Goal: Task Accomplishment & Management: Manage account settings

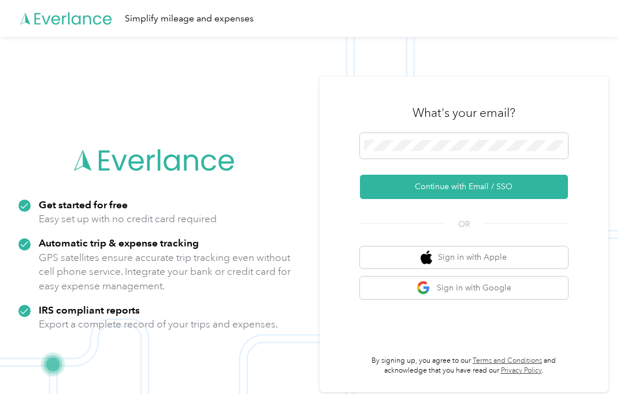
click at [515, 190] on button "Continue with Email / SSO" at bounding box center [464, 187] width 208 height 24
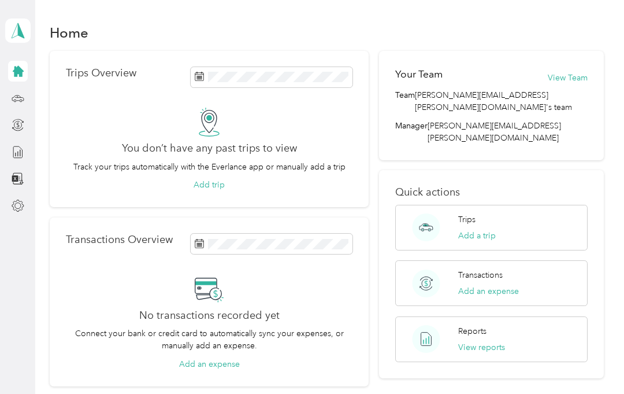
click at [482, 230] on button "Add a trip" at bounding box center [478, 236] width 38 height 12
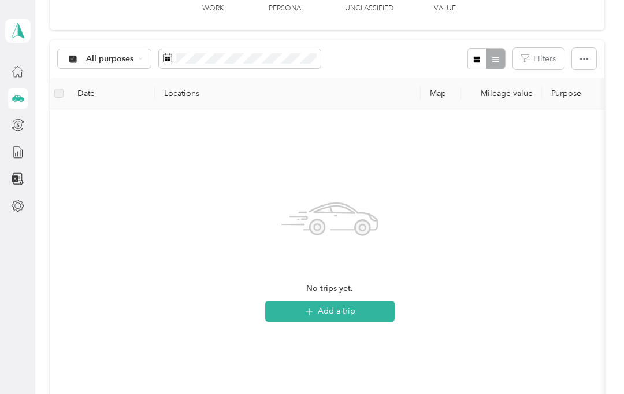
scroll to position [88, 0]
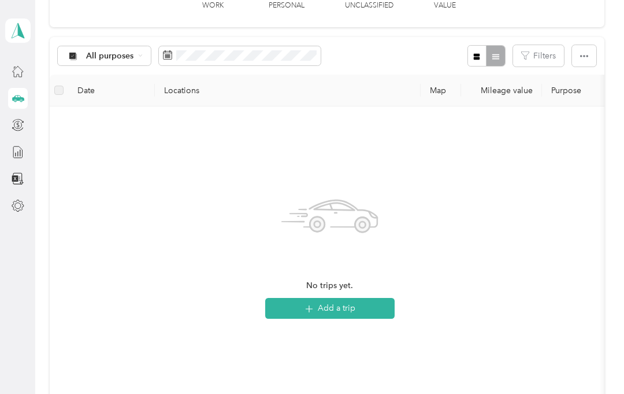
click at [342, 305] on button "Add a trip" at bounding box center [330, 308] width 130 height 21
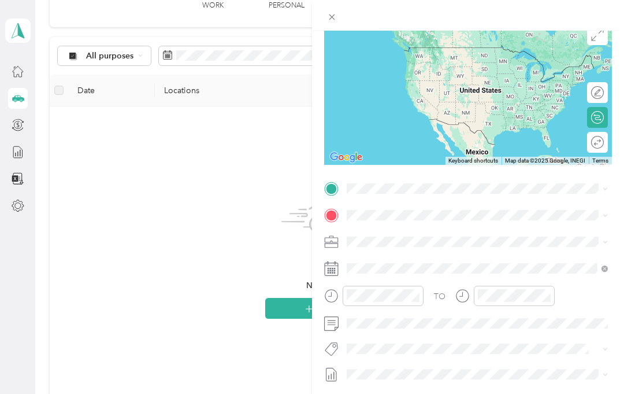
scroll to position [101, 0]
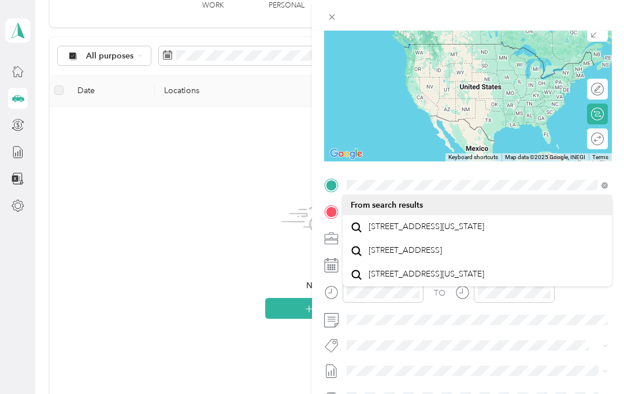
click at [417, 230] on span "[STREET_ADDRESS][US_STATE]" at bounding box center [427, 226] width 116 height 10
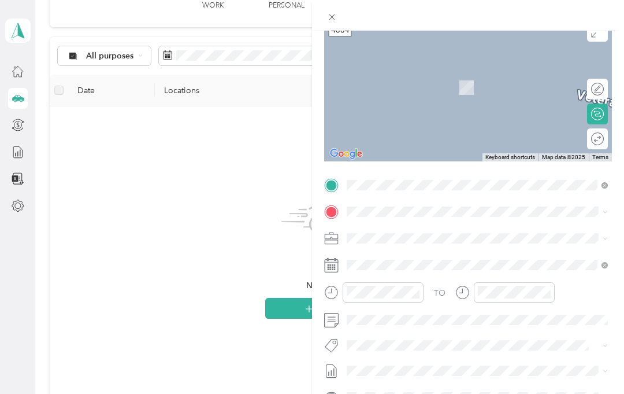
click at [329, 219] on icon at bounding box center [331, 212] width 14 height 14
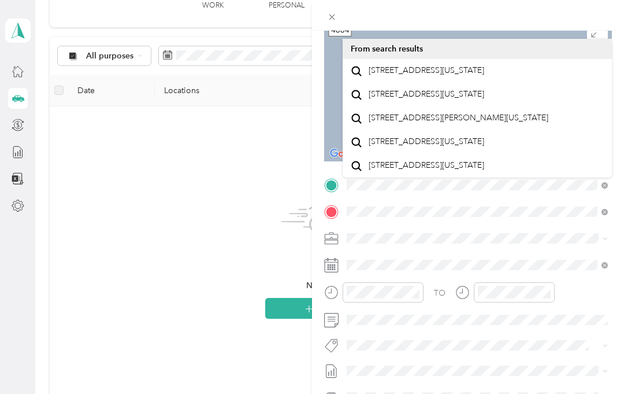
click at [401, 75] on span "[STREET_ADDRESS][US_STATE]" at bounding box center [427, 70] width 116 height 10
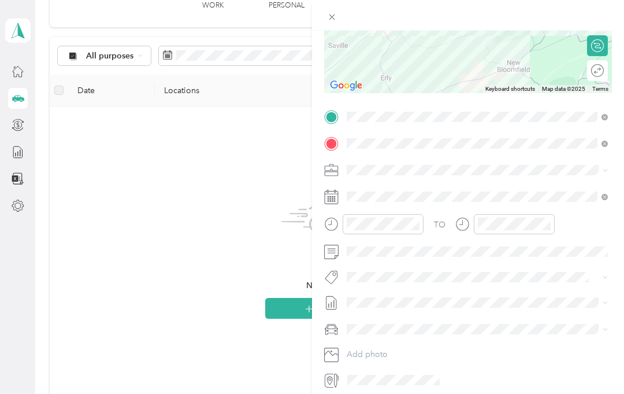
scroll to position [169, 0]
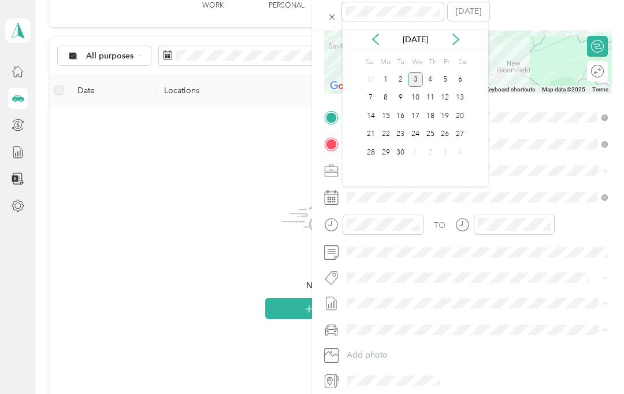
click at [402, 79] on div "2" at bounding box center [400, 79] width 15 height 14
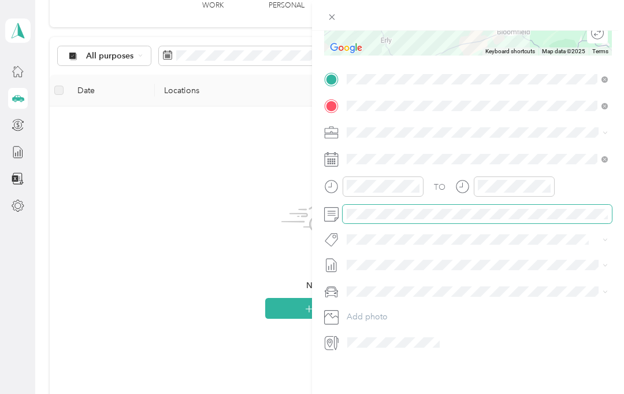
scroll to position [208, 0]
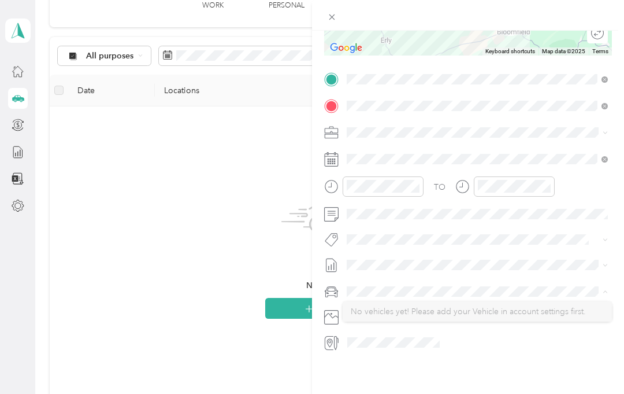
click at [519, 359] on div "New Trip Save This trip cannot be edited because it is either under review, app…" at bounding box center [468, 228] width 312 height 394
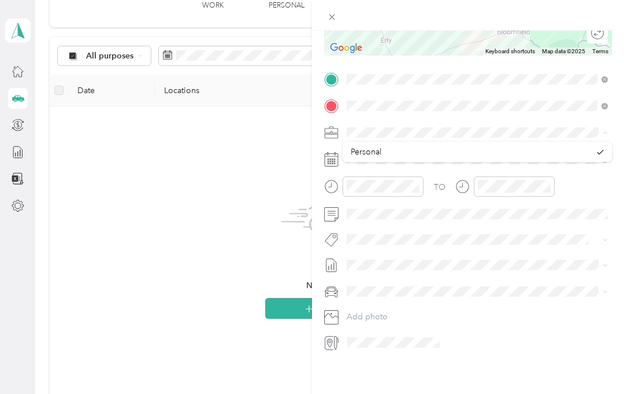
click at [598, 151] on icon at bounding box center [600, 152] width 7 height 7
click at [232, 236] on div "New Trip Save This trip cannot be edited because it is either under review, app…" at bounding box center [312, 197] width 624 height 394
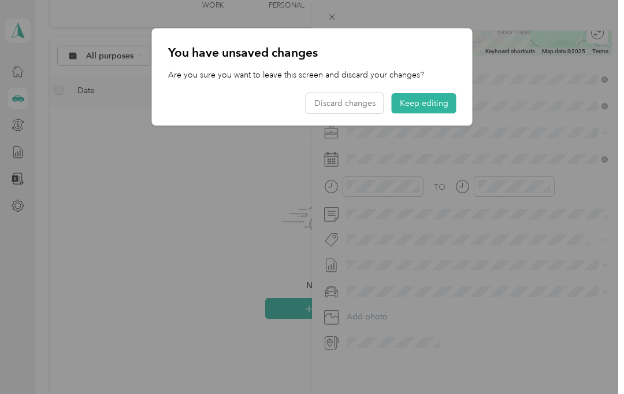
click at [439, 98] on button "Keep editing" at bounding box center [424, 103] width 65 height 20
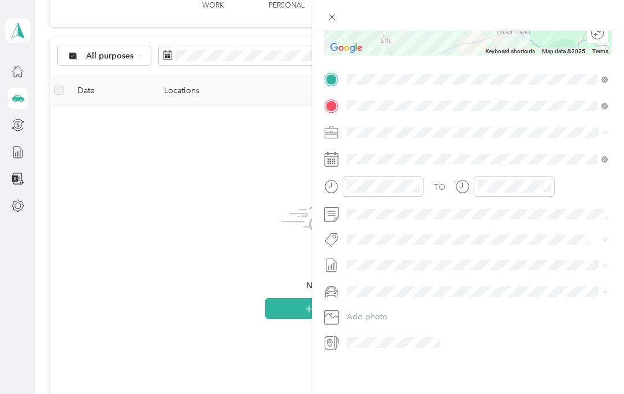
click at [272, 149] on div "New Trip Save This trip cannot be edited because it is either under review, app…" at bounding box center [312, 197] width 624 height 394
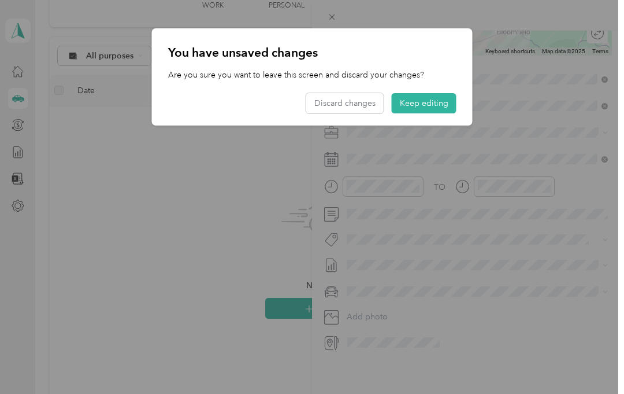
click at [431, 102] on button "Keep editing" at bounding box center [424, 103] width 65 height 20
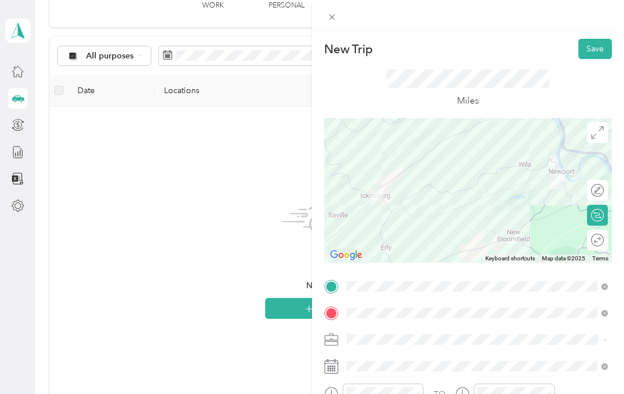
scroll to position [0, 0]
click at [596, 54] on button "Save" at bounding box center [596, 49] width 34 height 20
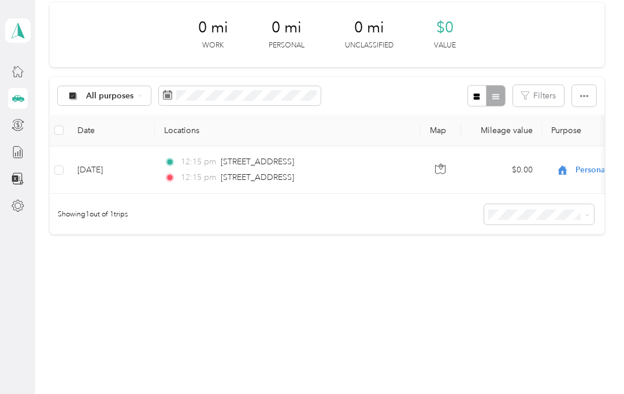
click at [575, 172] on span "Personal" at bounding box center [619, 170] width 126 height 13
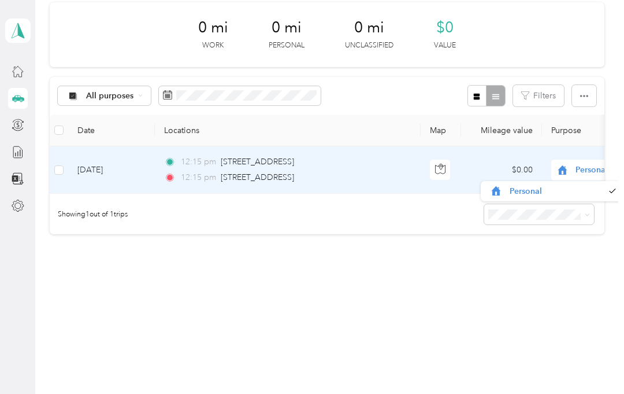
click at [600, 166] on span "Personal" at bounding box center [629, 170] width 106 height 13
click at [585, 104] on button "button" at bounding box center [584, 95] width 24 height 21
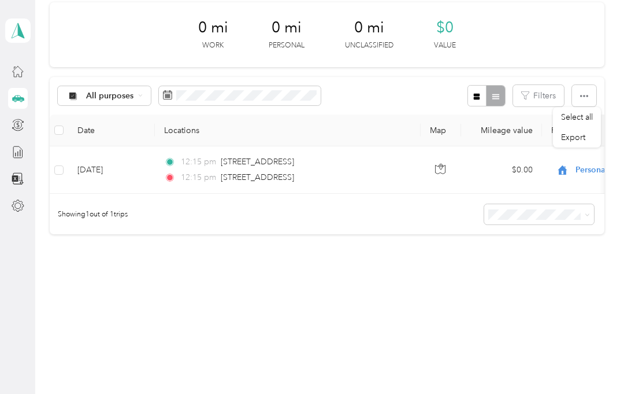
click at [421, 93] on div "All purposes Filters" at bounding box center [327, 96] width 555 height 38
click at [138, 96] on icon at bounding box center [140, 95] width 5 height 5
click at [122, 117] on span "All purposes" at bounding box center [114, 116] width 56 height 12
click at [135, 97] on div "All purposes" at bounding box center [105, 96] width 94 height 20
click at [376, 305] on div "Trips New trip 0 mi Work 0 mi Personal 0 mi Unclassified $0 Value All purposes …" at bounding box center [326, 144] width 583 height 386
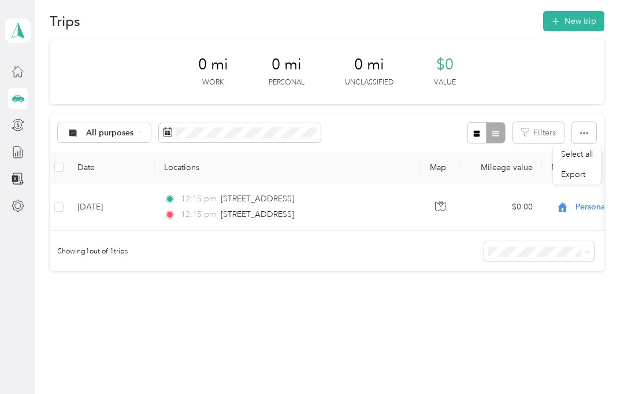
scroll to position [11, 0]
click at [9, 72] on div at bounding box center [18, 71] width 20 height 21
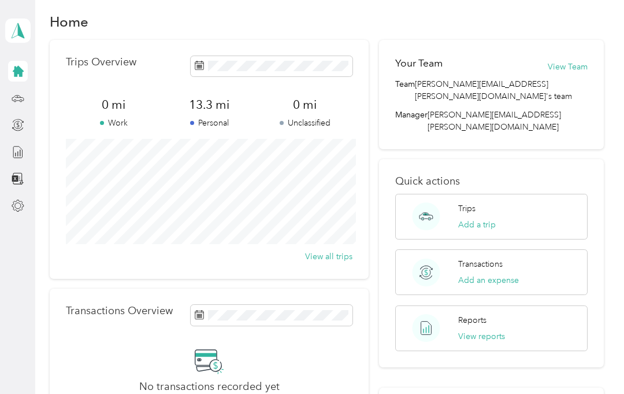
click at [22, 200] on icon at bounding box center [18, 205] width 13 height 13
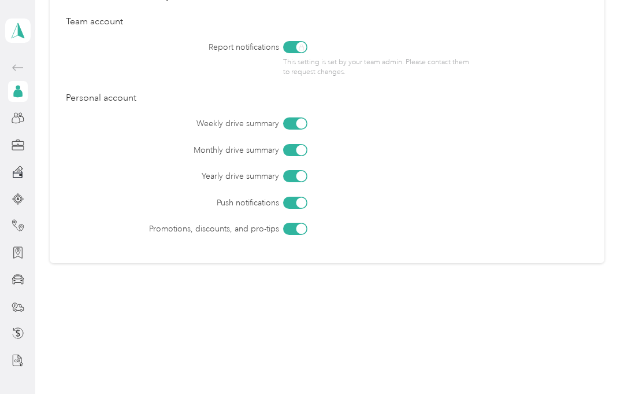
scroll to position [539, 0]
click at [19, 146] on icon at bounding box center [18, 145] width 13 height 13
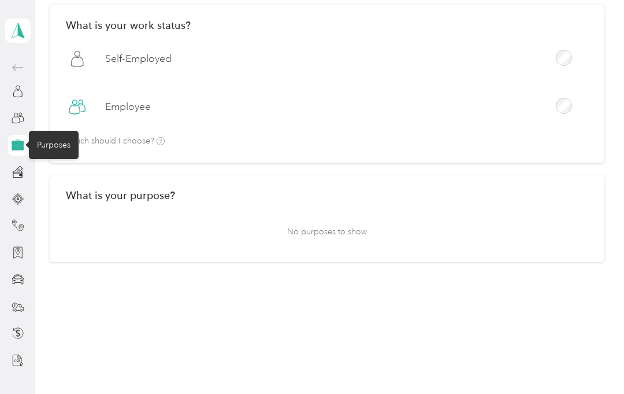
scroll to position [68, 0]
click at [412, 112] on div "Employee" at bounding box center [327, 110] width 523 height 31
click at [320, 228] on p "No purposes to show" at bounding box center [327, 231] width 523 height 28
click at [151, 209] on div "What is your purpose? No purposes to show" at bounding box center [327, 218] width 555 height 87
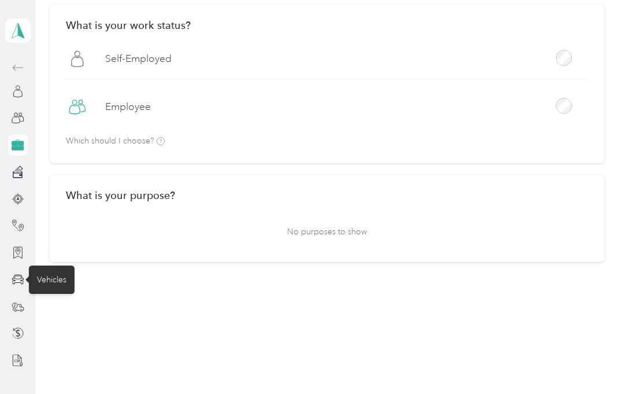
click at [18, 282] on icon at bounding box center [18, 279] width 13 height 13
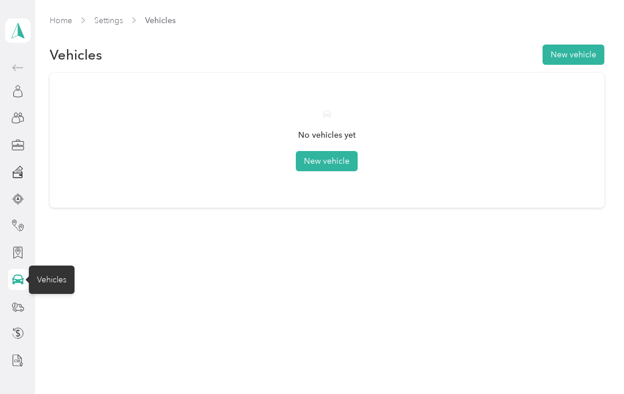
click at [334, 159] on button "New vehicle" at bounding box center [327, 161] width 62 height 20
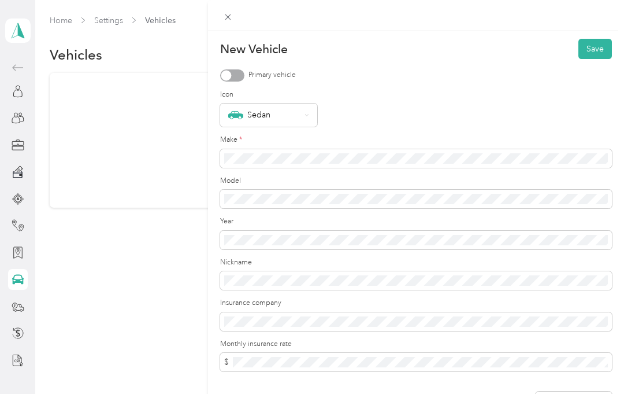
click at [306, 113] on icon at bounding box center [307, 115] width 5 height 5
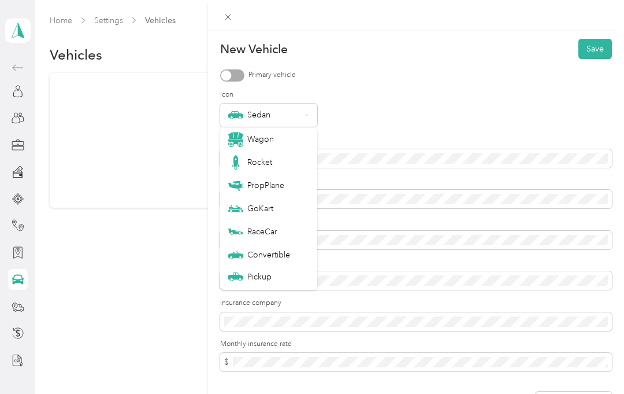
click at [395, 99] on label "Icon" at bounding box center [416, 95] width 392 height 10
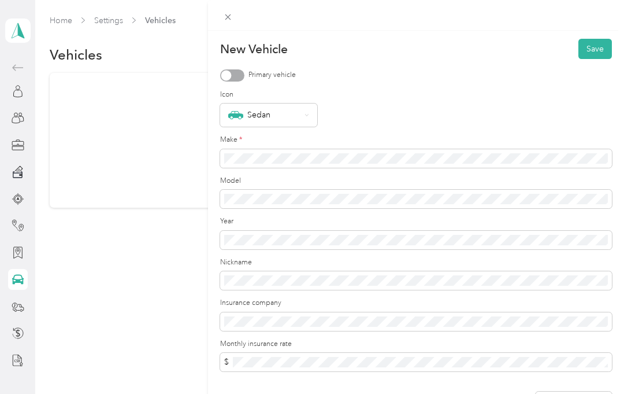
click at [241, 75] on div at bounding box center [232, 75] width 24 height 12
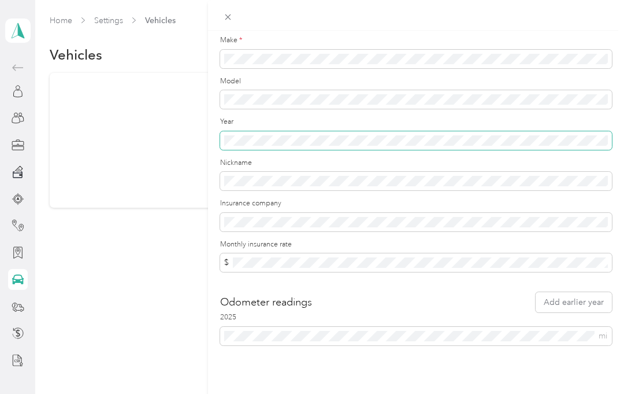
scroll to position [99, 0]
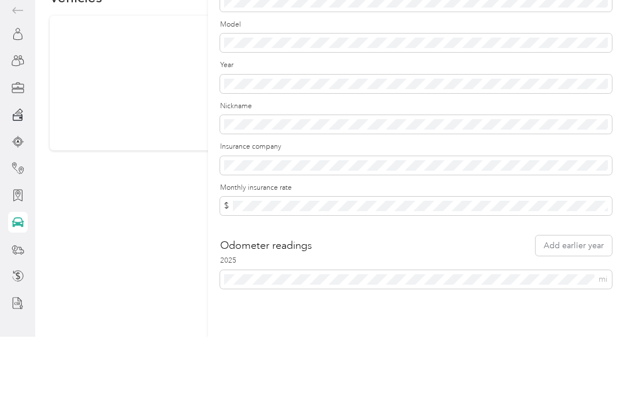
click at [365, 323] on div "New Vehicle Save Primary vehicle Icon Sedan Make * Model Year Nickname Insuranc…" at bounding box center [416, 228] width 416 height 394
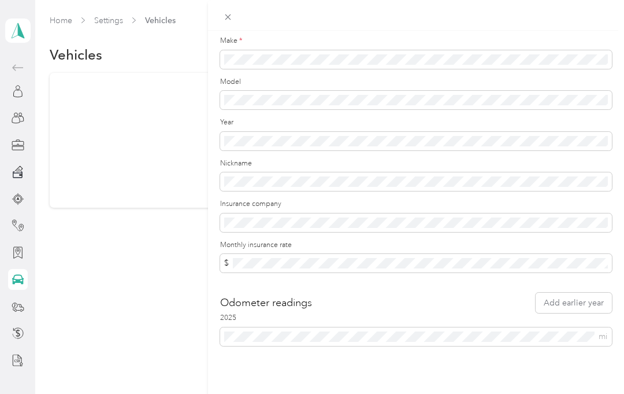
click at [233, 16] on icon at bounding box center [228, 17] width 10 height 10
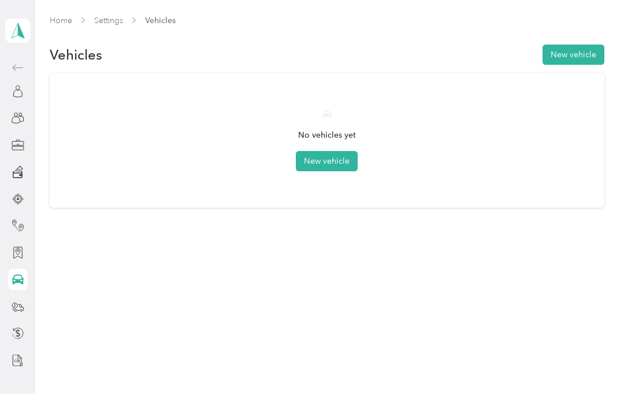
click at [336, 162] on button "New vehicle" at bounding box center [327, 161] width 62 height 20
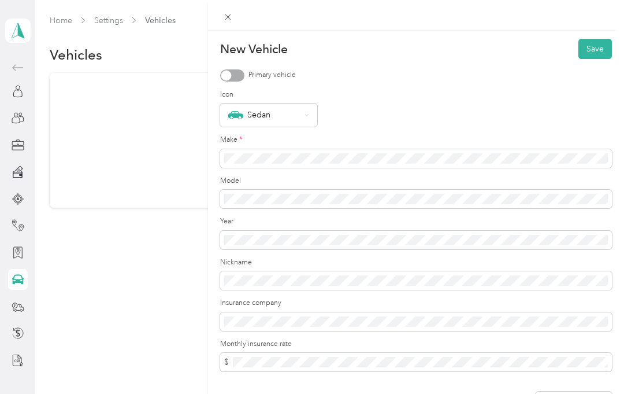
click at [242, 77] on div at bounding box center [232, 75] width 24 height 12
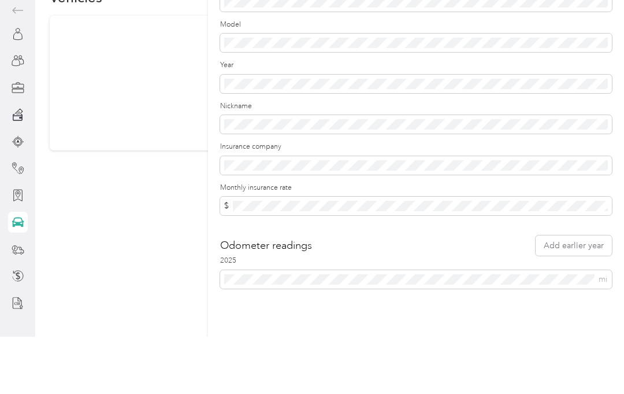
click at [496, 315] on div "New Vehicle Save Primary vehicle Icon Sedan Make * Model Year Nickname Insuranc…" at bounding box center [416, 228] width 416 height 394
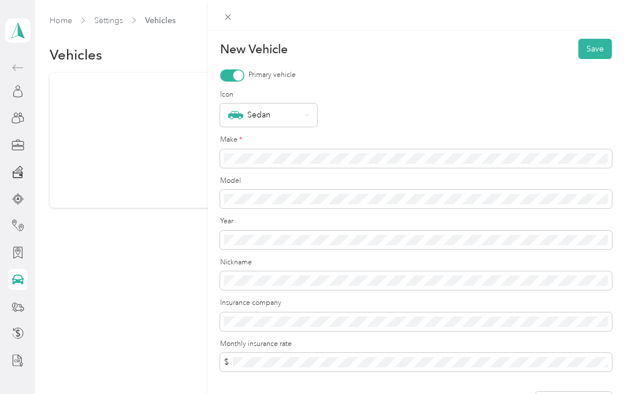
scroll to position [0, 0]
click at [594, 48] on button "Save" at bounding box center [596, 49] width 34 height 20
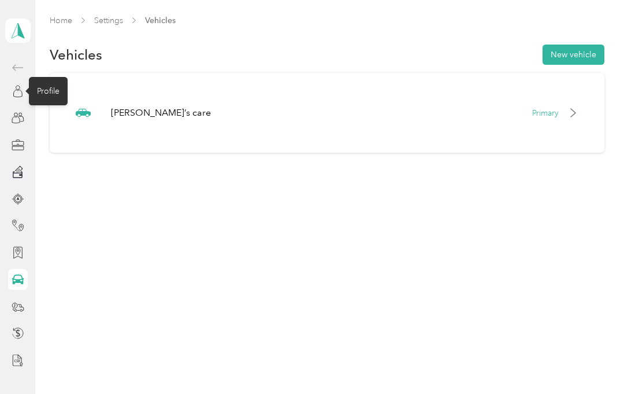
click at [50, 87] on div "Profile" at bounding box center [48, 91] width 39 height 28
click at [53, 67] on div "Back" at bounding box center [49, 68] width 34 height 28
click at [19, 95] on icon at bounding box center [18, 91] width 13 height 13
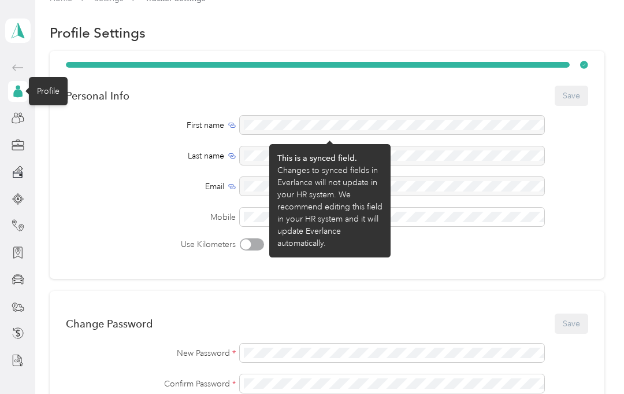
scroll to position [23, 0]
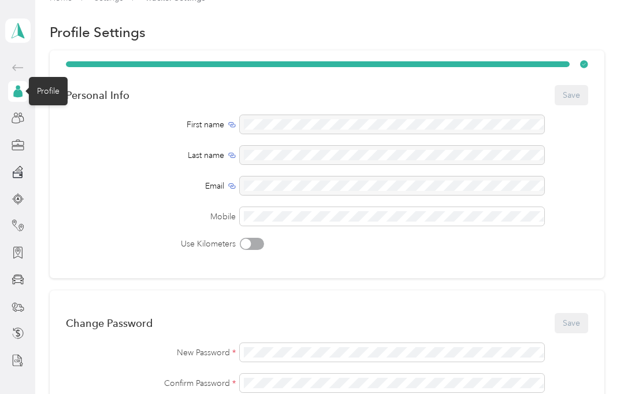
click at [136, 220] on label "Mobile" at bounding box center [151, 216] width 170 height 12
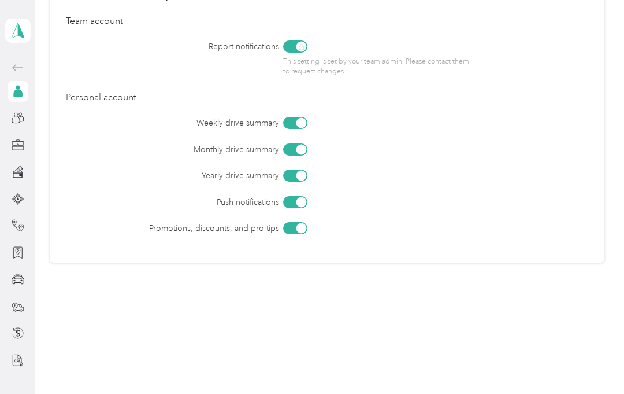
scroll to position [539, 0]
click at [27, 118] on div at bounding box center [28, 117] width 7 height 7
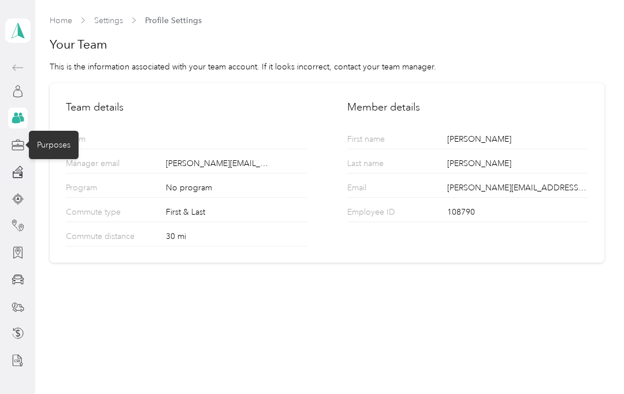
click at [21, 147] on icon at bounding box center [18, 145] width 13 height 13
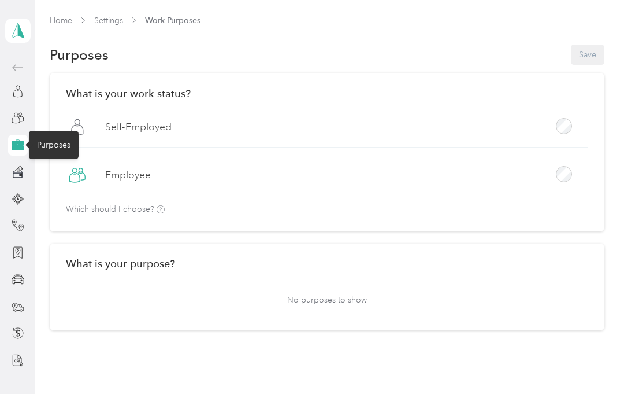
click at [165, 272] on div "What is your purpose? No purposes to show" at bounding box center [327, 286] width 555 height 87
click at [334, 302] on p "No purposes to show" at bounding box center [327, 300] width 523 height 28
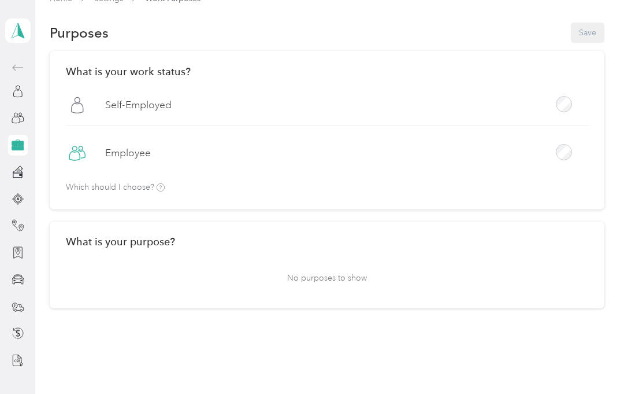
scroll to position [21, 0]
click at [343, 279] on p "No purposes to show" at bounding box center [327, 279] width 523 height 28
click at [155, 250] on div "What is your purpose? No purposes to show" at bounding box center [327, 266] width 555 height 87
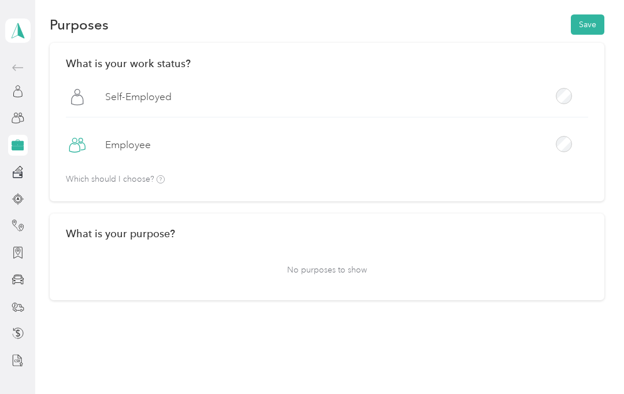
scroll to position [31, 0]
click at [594, 24] on button "Save" at bounding box center [588, 24] width 34 height 20
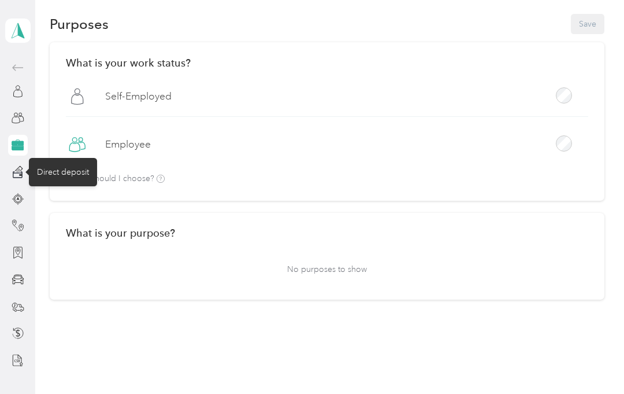
click at [74, 174] on div "Direct deposit" at bounding box center [63, 172] width 68 height 28
click at [17, 177] on icon at bounding box center [17, 175] width 10 height 8
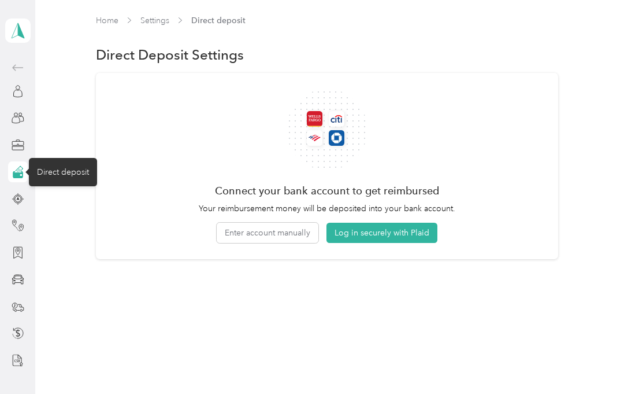
click at [397, 226] on button "Log in securely with Plaid" at bounding box center [382, 233] width 111 height 20
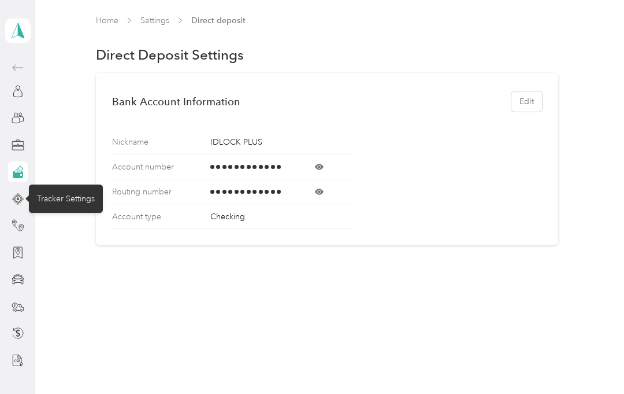
click at [75, 199] on div "Tracker Settings" at bounding box center [66, 198] width 74 height 28
click at [20, 196] on icon at bounding box center [18, 199] width 13 height 13
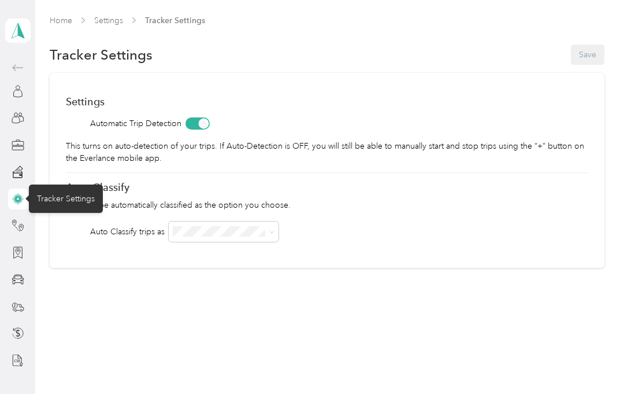
click at [182, 307] on div "Home Settings Tracker Settings Tracker Settings Save Settings Automatic Trip De…" at bounding box center [326, 165] width 583 height 331
click at [274, 234] on icon at bounding box center [271, 232] width 5 height 5
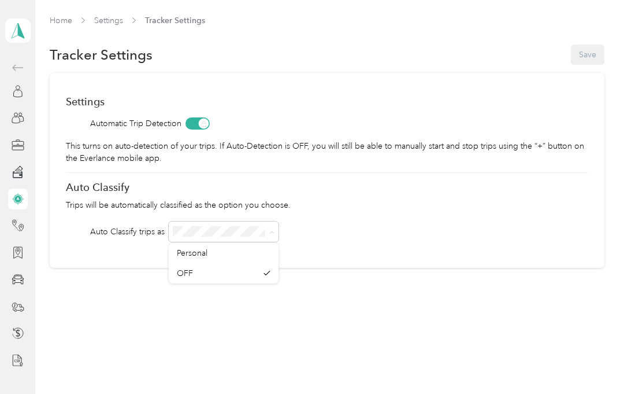
click at [415, 209] on p "Trips will be automatically classified as the option you choose." at bounding box center [327, 205] width 523 height 12
click at [275, 234] on icon at bounding box center [271, 232] width 5 height 5
click at [256, 249] on div "Personal" at bounding box center [224, 253] width 94 height 12
click at [273, 238] on span at bounding box center [224, 231] width 110 height 20
click at [583, 57] on button "Save" at bounding box center [588, 55] width 34 height 20
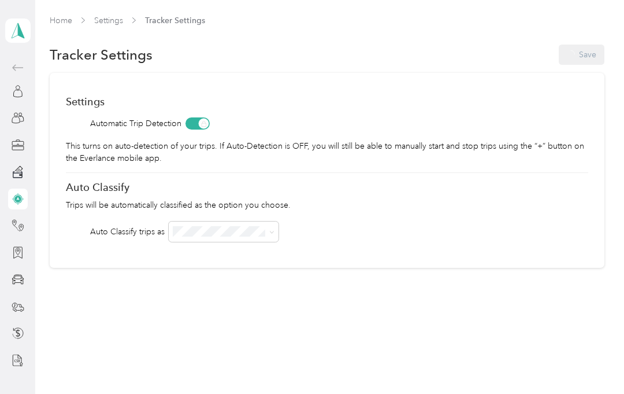
click at [582, 57] on div "Tracker Settings Save" at bounding box center [327, 55] width 555 height 24
click at [19, 229] on icon at bounding box center [18, 225] width 13 height 13
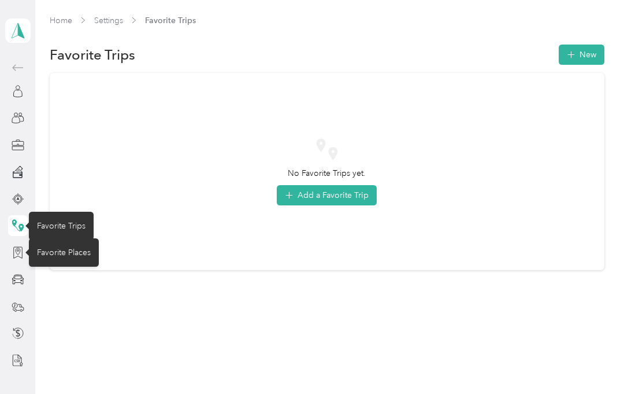
click at [56, 254] on div "Favorite Places" at bounding box center [64, 252] width 70 height 28
click at [78, 256] on div "Favorite Places" at bounding box center [64, 252] width 70 height 28
click at [23, 253] on icon at bounding box center [18, 252] width 13 height 13
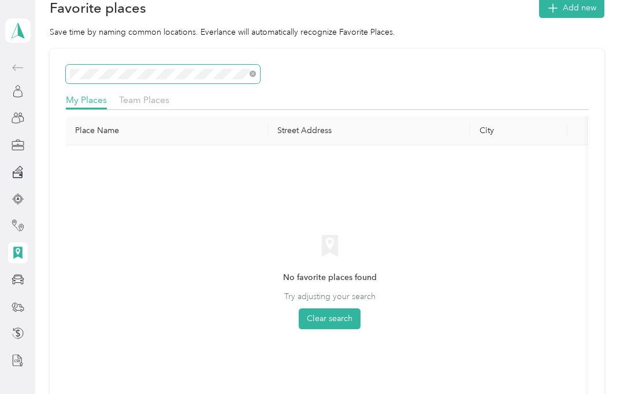
scroll to position [47, 0]
click at [480, 66] on div at bounding box center [327, 73] width 523 height 19
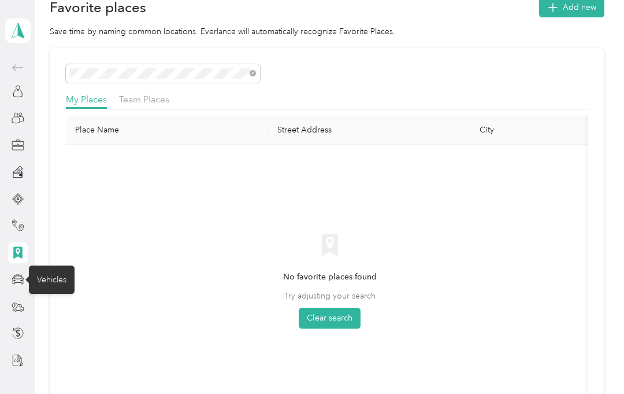
click at [62, 279] on div "Vehicles" at bounding box center [52, 279] width 46 height 28
click at [17, 279] on icon at bounding box center [17, 277] width 7 height 3
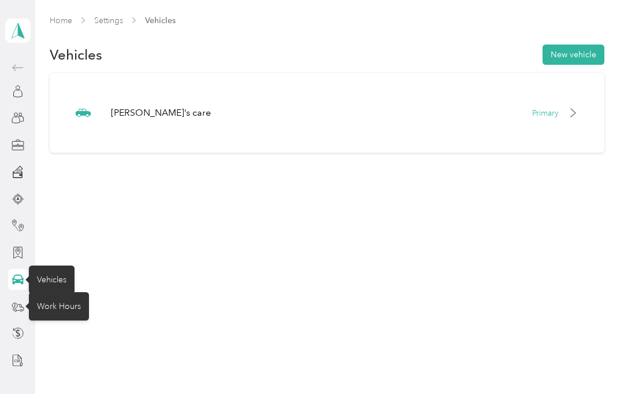
click at [56, 308] on div "Work Hours" at bounding box center [59, 306] width 60 height 28
click at [23, 311] on icon at bounding box center [18, 306] width 13 height 13
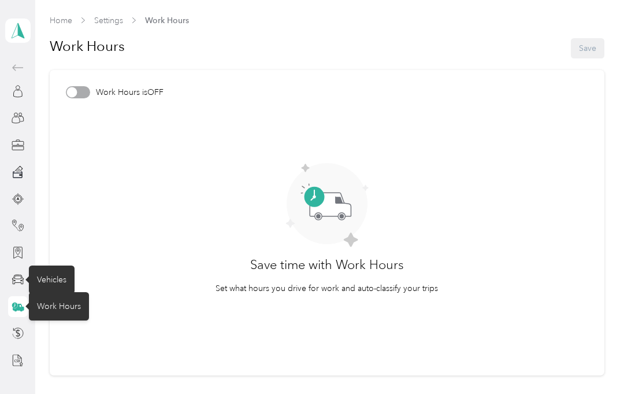
click at [19, 335] on icon at bounding box center [18, 333] width 4 height 8
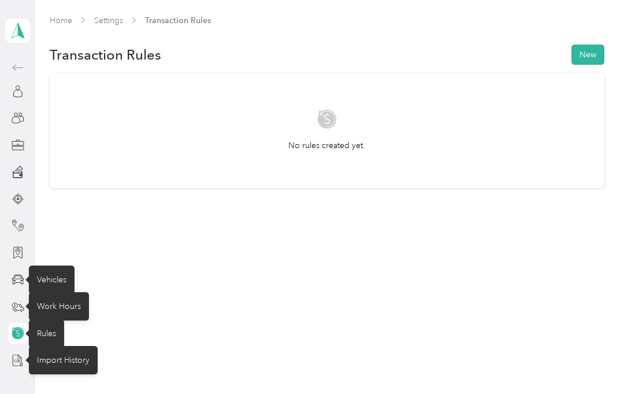
click at [54, 360] on div "Import History" at bounding box center [63, 360] width 69 height 28
click at [50, 153] on div "No rules created yet." at bounding box center [327, 130] width 555 height 115
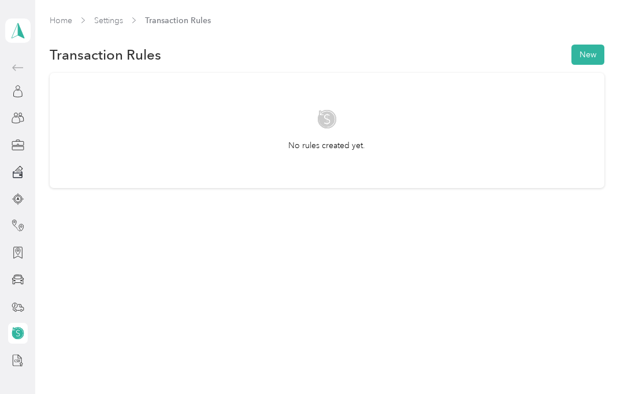
click at [21, 29] on polygon at bounding box center [21, 30] width 6 height 15
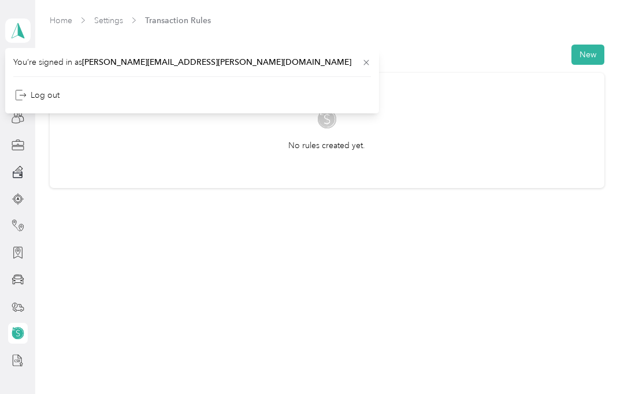
click at [58, 20] on link "Home" at bounding box center [61, 21] width 23 height 10
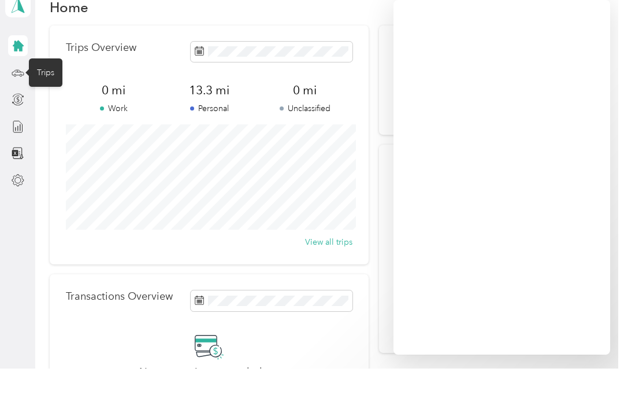
click at [47, 84] on div "Trips" at bounding box center [46, 98] width 34 height 28
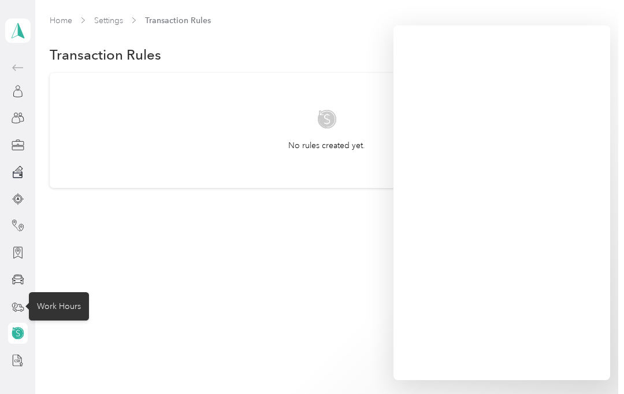
click at [68, 308] on div "Work Hours" at bounding box center [59, 306] width 60 height 28
click at [22, 309] on circle at bounding box center [21, 310] width 2 height 2
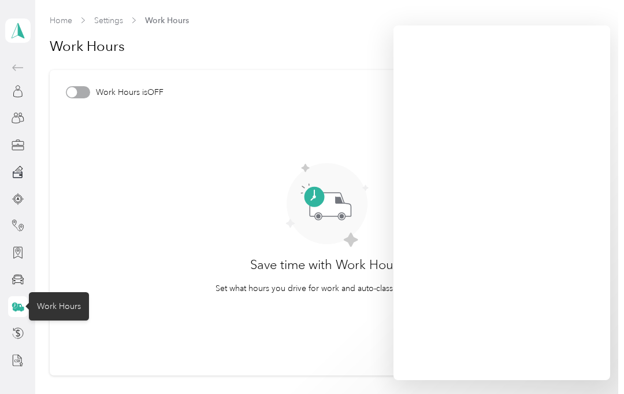
click at [88, 95] on div at bounding box center [78, 92] width 24 height 12
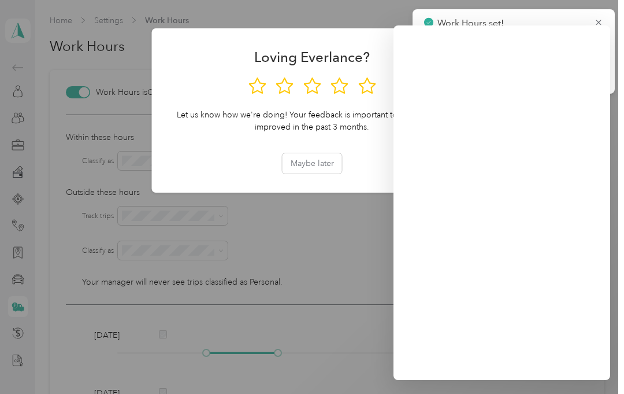
click at [324, 162] on button "Maybe later" at bounding box center [313, 163] width 60 height 20
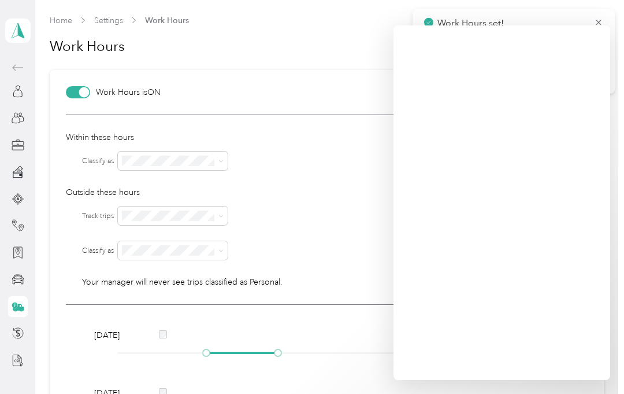
click at [220, 164] on icon at bounding box center [221, 160] width 5 height 5
click at [219, 253] on icon at bounding box center [221, 250] width 5 height 5
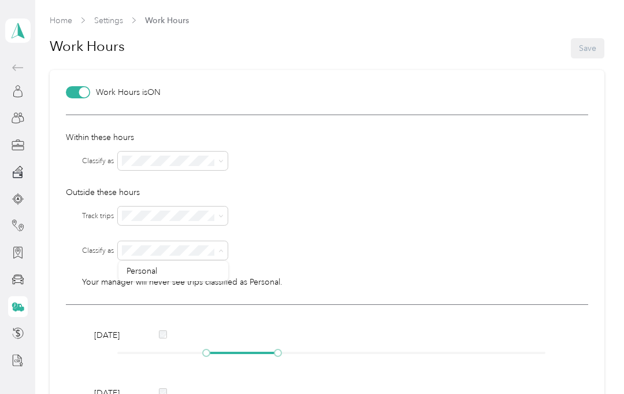
click at [75, 97] on div at bounding box center [78, 92] width 24 height 12
click at [83, 96] on div at bounding box center [78, 92] width 24 height 12
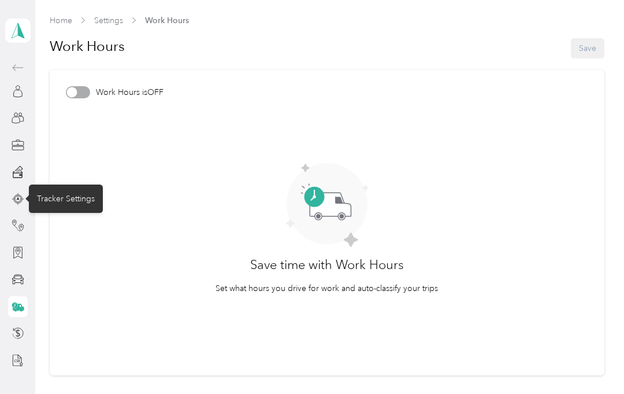
click at [54, 201] on div "Tracker Settings" at bounding box center [66, 198] width 74 height 28
click at [19, 199] on icon at bounding box center [17, 198] width 3 height 3
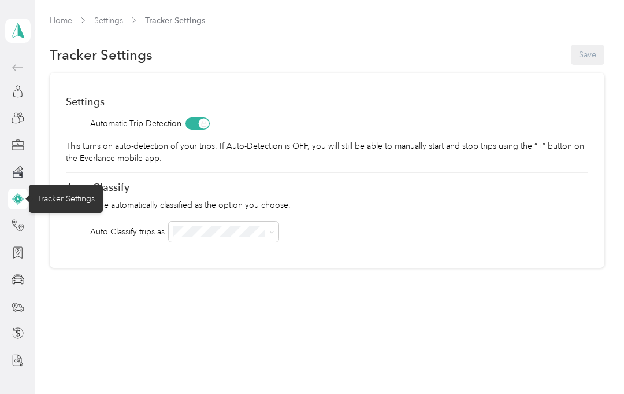
click at [42, 274] on div "Home Settings Tracker Settings Tracker Settings Save Settings Automatic Trip De…" at bounding box center [326, 165] width 583 height 331
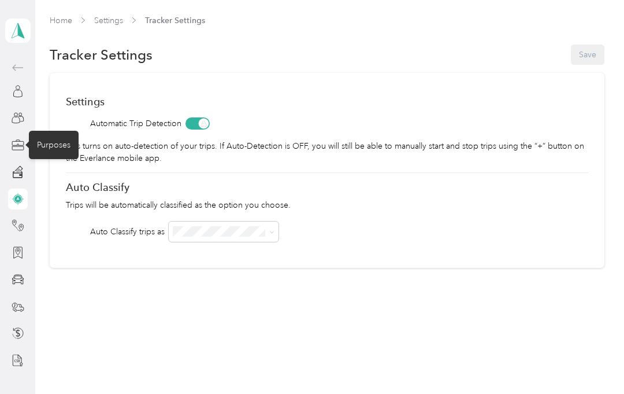
click at [56, 147] on div "Purposes" at bounding box center [54, 145] width 50 height 28
click at [20, 146] on icon at bounding box center [18, 147] width 12 height 3
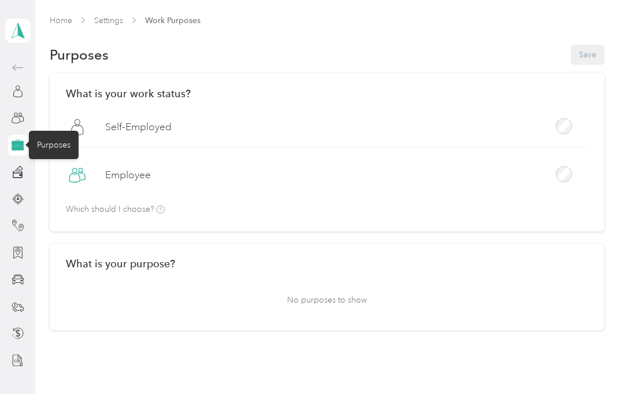
click at [309, 306] on p "No purposes to show" at bounding box center [327, 300] width 523 height 28
click at [165, 267] on h2 "What is your purpose?" at bounding box center [327, 263] width 523 height 12
click at [328, 300] on p "No purposes to show" at bounding box center [327, 300] width 523 height 28
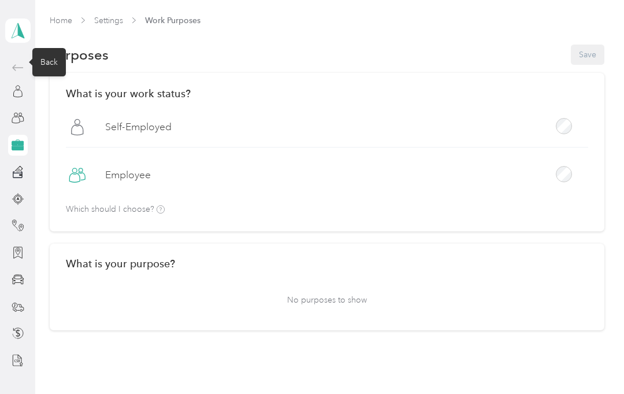
click at [19, 65] on icon at bounding box center [18, 68] width 14 height 14
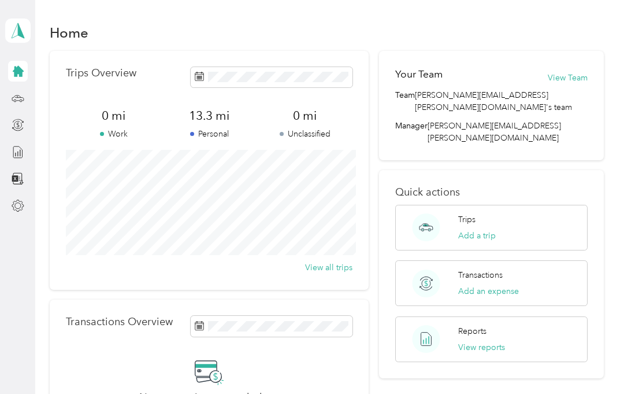
click at [481, 230] on button "Add a trip" at bounding box center [478, 236] width 38 height 12
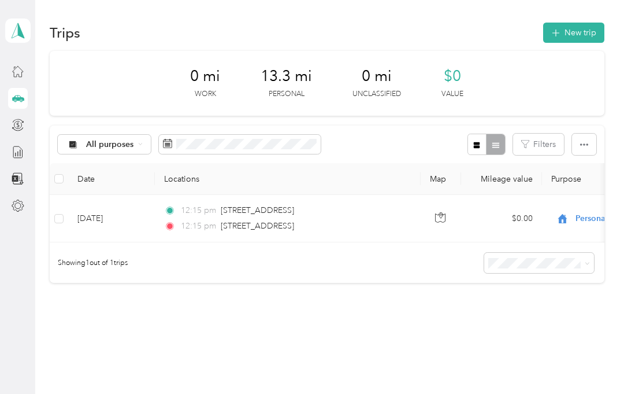
click at [581, 37] on button "New trip" at bounding box center [574, 33] width 61 height 20
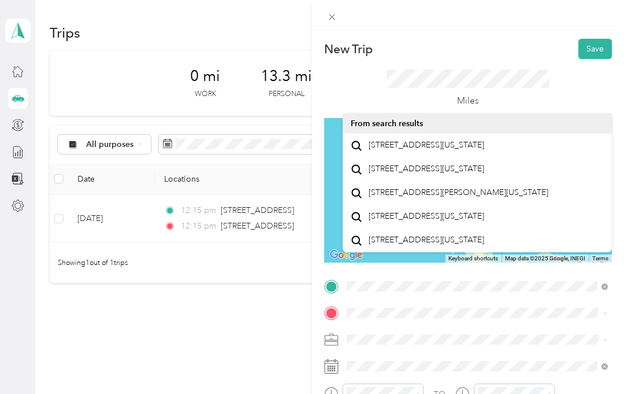
click at [410, 153] on div "[STREET_ADDRESS][US_STATE]" at bounding box center [477, 146] width 253 height 16
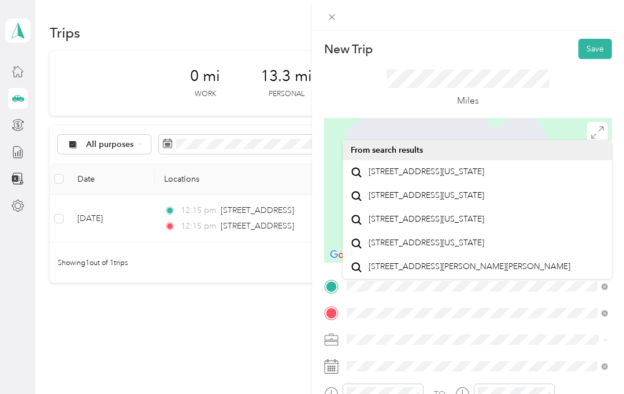
click at [416, 176] on span "[STREET_ADDRESS][US_STATE]" at bounding box center [427, 172] width 116 height 10
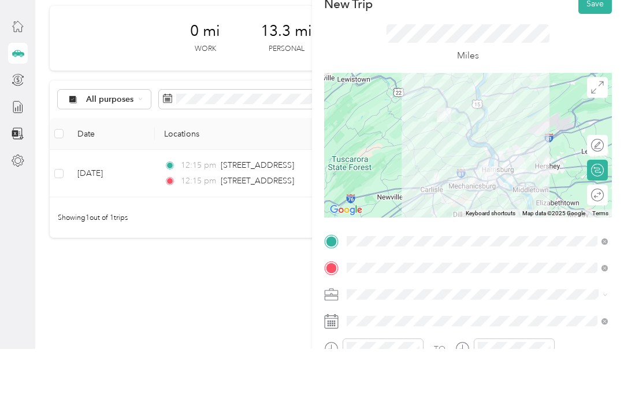
click at [595, 39] on button "Save" at bounding box center [596, 49] width 34 height 20
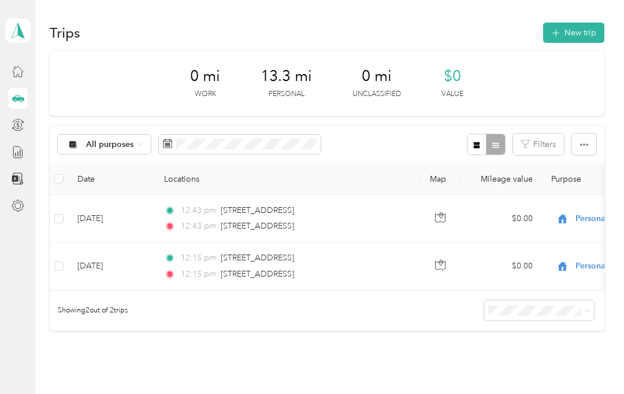
click at [583, 31] on button "New trip" at bounding box center [574, 33] width 61 height 20
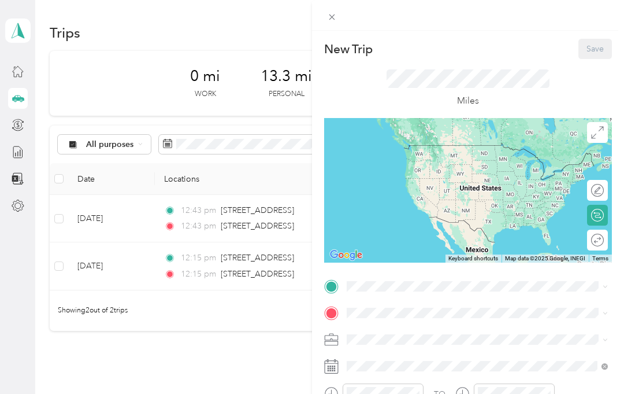
click at [227, 354] on div "New Trip Save This trip cannot be edited because it is either under review, app…" at bounding box center [312, 197] width 624 height 394
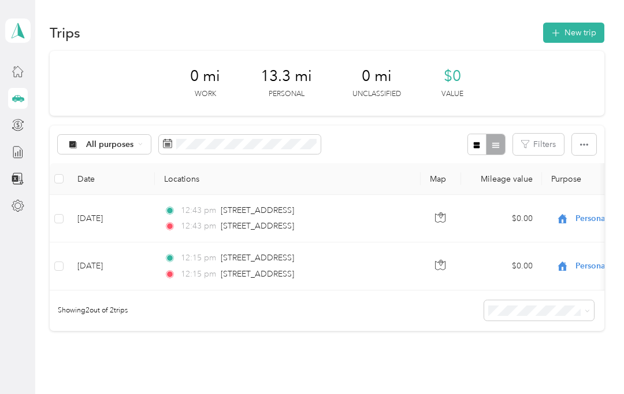
click at [575, 31] on button "New trip" at bounding box center [574, 33] width 61 height 20
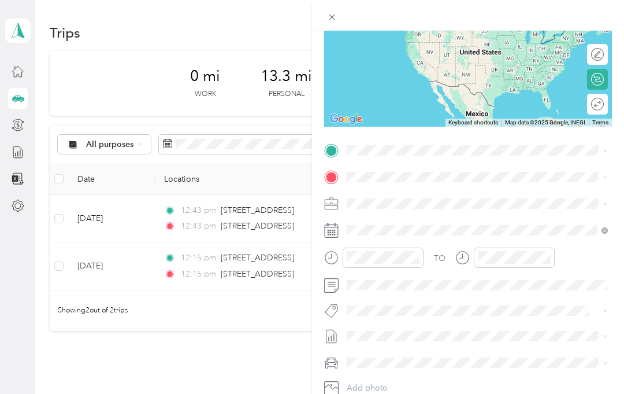
scroll to position [139, 0]
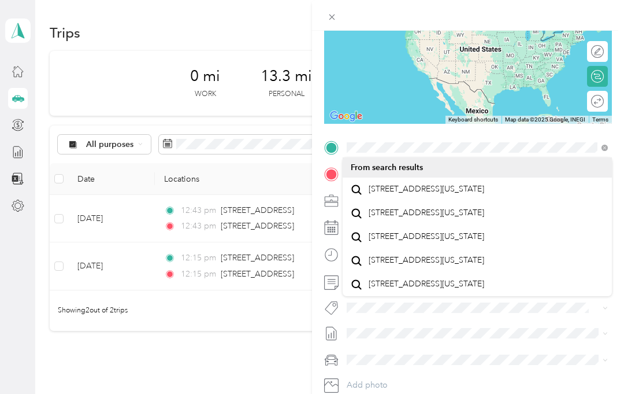
click at [400, 194] on span "[STREET_ADDRESS][US_STATE]" at bounding box center [427, 189] width 116 height 10
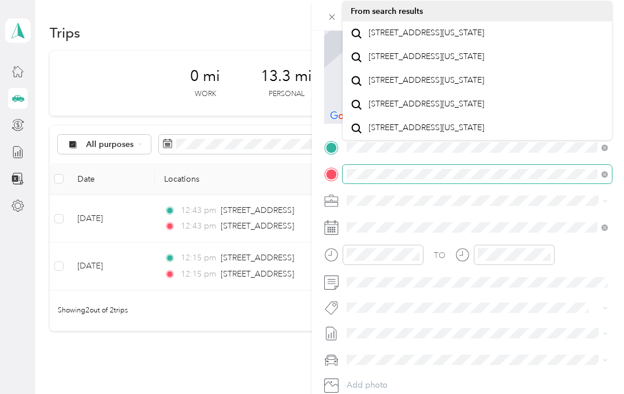
scroll to position [17, 0]
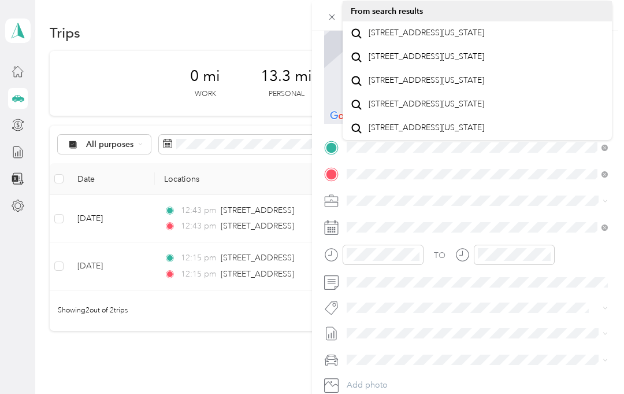
click at [426, 133] on span "[STREET_ADDRESS][US_STATE]" at bounding box center [427, 128] width 116 height 10
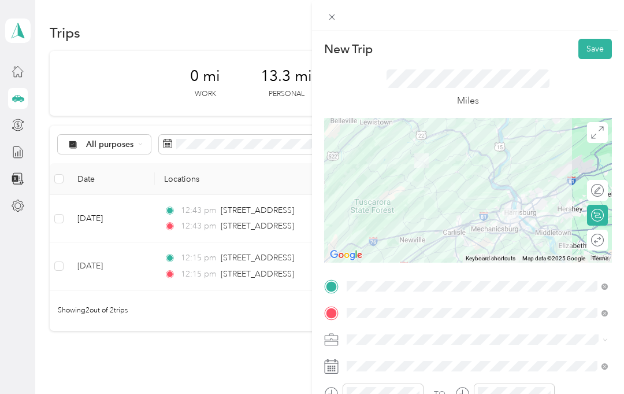
scroll to position [0, 0]
click at [589, 49] on button "Save" at bounding box center [596, 49] width 34 height 20
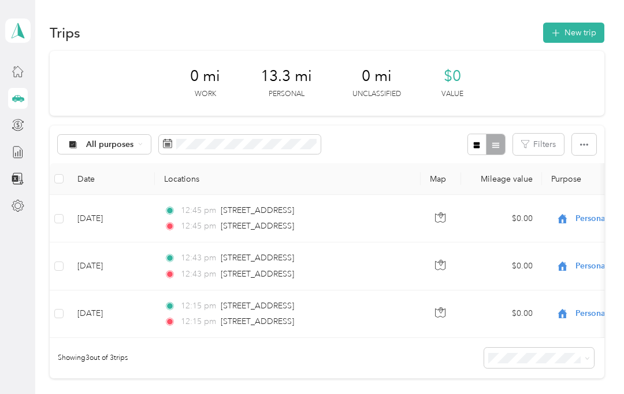
click at [589, 143] on icon "button" at bounding box center [585, 145] width 8 height 8
click at [547, 140] on button "Filters" at bounding box center [538, 144] width 51 height 21
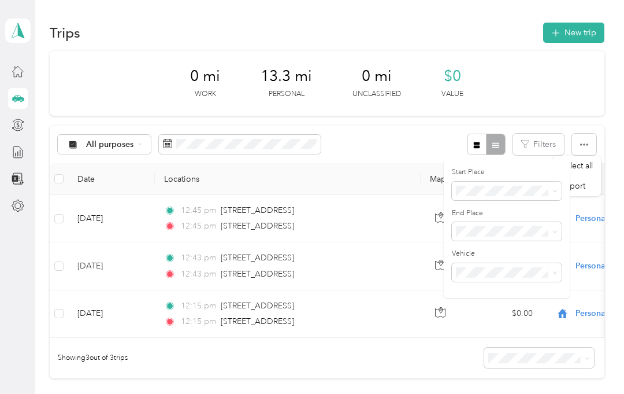
click at [412, 136] on div "All purposes Filters" at bounding box center [327, 144] width 555 height 38
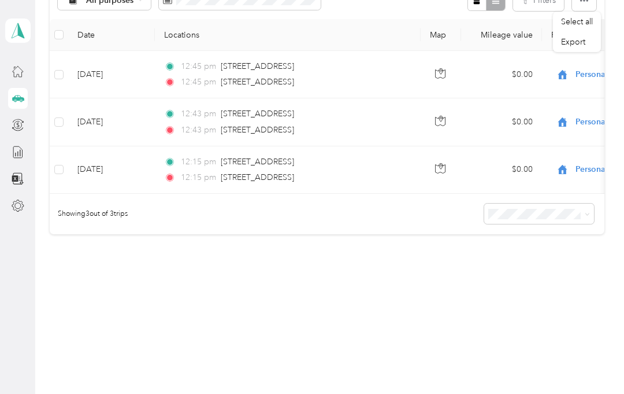
scroll to position [143, 0]
click at [23, 75] on icon at bounding box center [18, 71] width 13 height 13
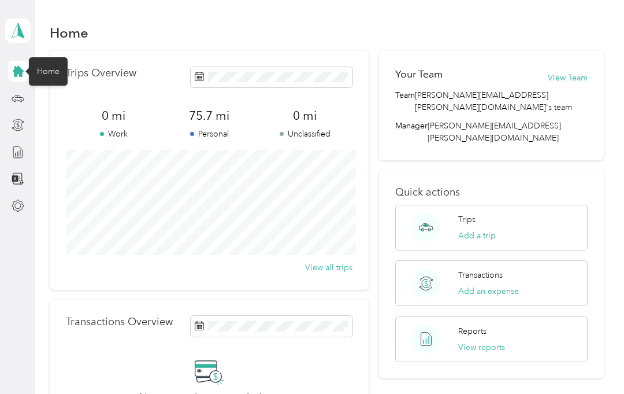
click at [209, 132] on p "Personal" at bounding box center [209, 134] width 96 height 12
click at [116, 134] on p "Work" at bounding box center [114, 134] width 96 height 12
click at [119, 133] on p "Work" at bounding box center [114, 134] width 96 height 12
click at [118, 132] on p "Work" at bounding box center [114, 134] width 96 height 12
click at [155, 138] on p "Work" at bounding box center [114, 134] width 96 height 12
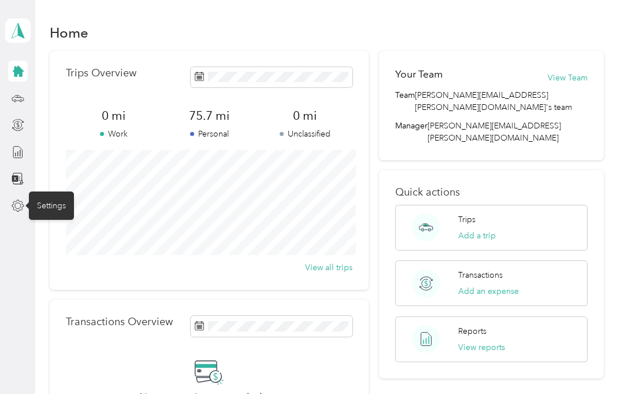
click at [57, 203] on div "Settings" at bounding box center [51, 205] width 45 height 28
click at [61, 206] on div "Settings" at bounding box center [51, 205] width 45 height 28
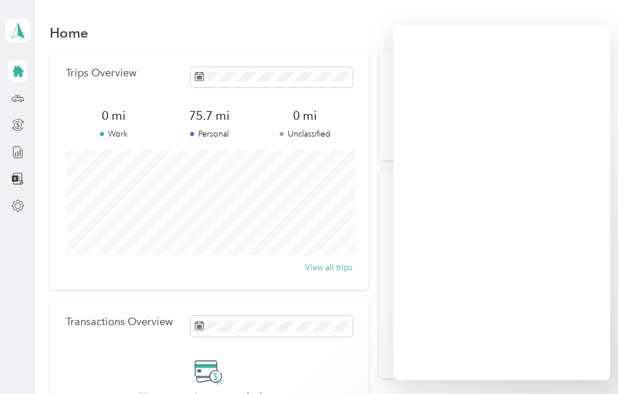
click at [19, 205] on icon at bounding box center [18, 205] width 13 height 13
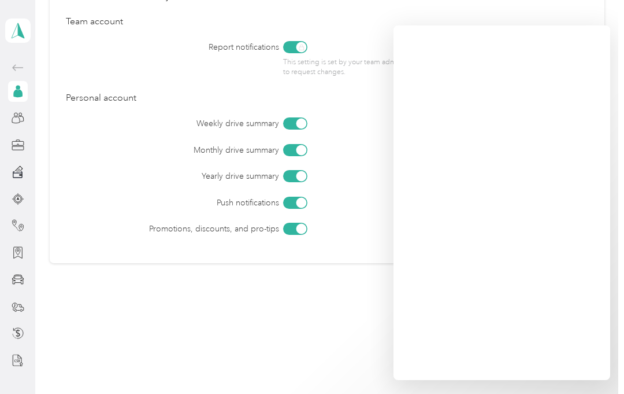
scroll to position [539, 0]
click at [48, 119] on div "Team" at bounding box center [47, 118] width 36 height 28
click at [26, 119] on div at bounding box center [18, 118] width 20 height 21
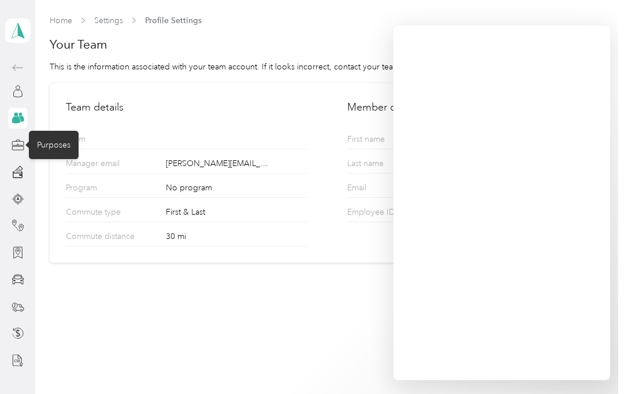
click at [61, 145] on div "Purposes" at bounding box center [54, 145] width 50 height 28
click at [34, 158] on div "Purposes" at bounding box center [54, 145] width 50 height 28
click at [22, 147] on icon at bounding box center [18, 145] width 13 height 13
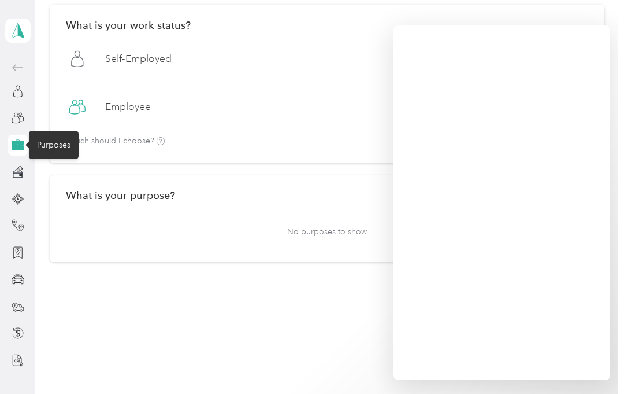
scroll to position [68, 0]
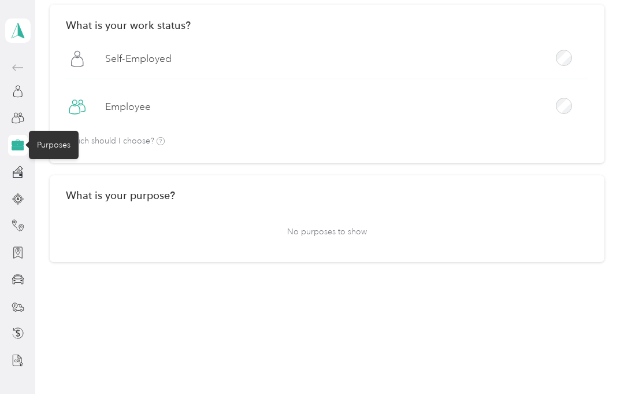
click at [330, 225] on p "No purposes to show" at bounding box center [327, 231] width 523 height 28
click at [139, 194] on h2 "What is your purpose?" at bounding box center [327, 195] width 523 height 12
click at [316, 233] on p "No purposes to show" at bounding box center [327, 231] width 523 height 28
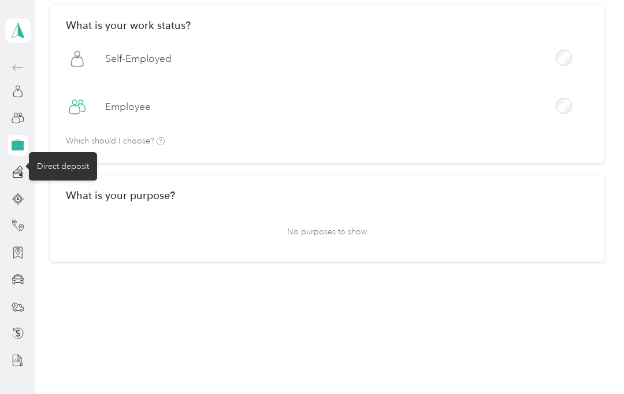
click at [22, 174] on icon at bounding box center [17, 175] width 10 height 8
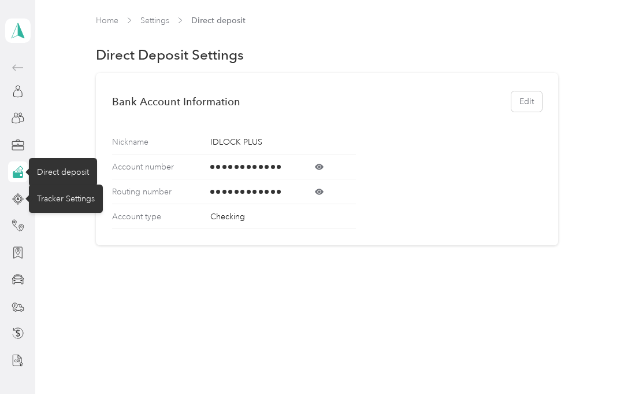
click at [18, 199] on icon at bounding box center [17, 198] width 3 height 3
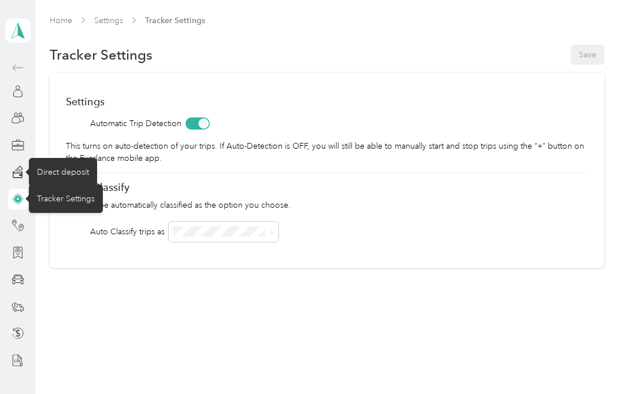
click at [272, 231] on icon at bounding box center [271, 232] width 5 height 5
click at [190, 273] on span "OFF" at bounding box center [185, 273] width 16 height 10
click at [586, 54] on button "Save" at bounding box center [588, 55] width 34 height 20
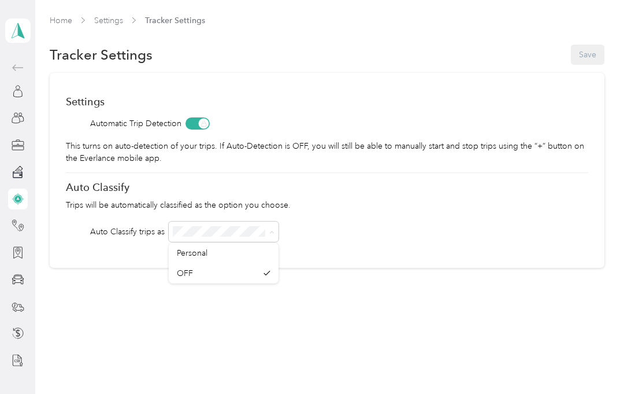
click at [225, 253] on div "Personal" at bounding box center [224, 253] width 94 height 12
click at [271, 230] on icon at bounding box center [271, 232] width 5 height 5
click at [201, 274] on div "OFF" at bounding box center [224, 273] width 94 height 12
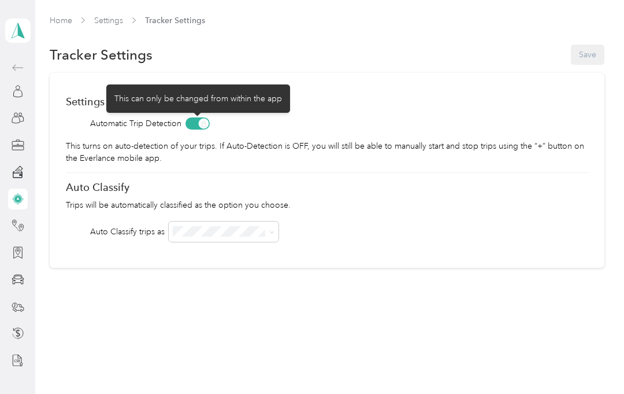
click at [206, 125] on span at bounding box center [198, 123] width 24 height 12
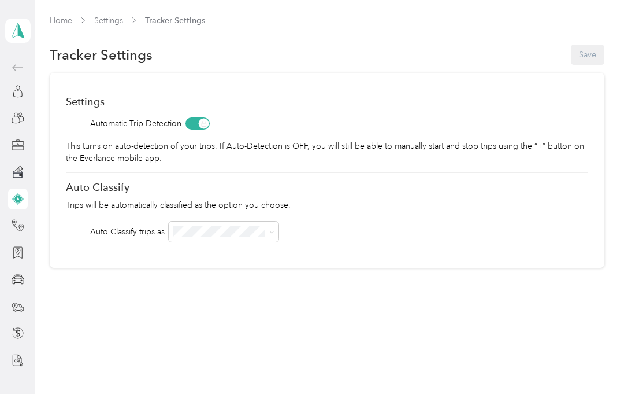
click at [453, 216] on div "Settings Automatic Trip Detection This turns on auto-detection of your trips. I…" at bounding box center [327, 170] width 555 height 195
click at [278, 229] on span at bounding box center [224, 231] width 110 height 20
click at [269, 230] on icon at bounding box center [271, 232] width 5 height 5
click at [263, 253] on div "Personal" at bounding box center [224, 253] width 94 height 12
click at [270, 231] on icon at bounding box center [271, 232] width 5 height 5
